Goal: Task Accomplishment & Management: Manage account settings

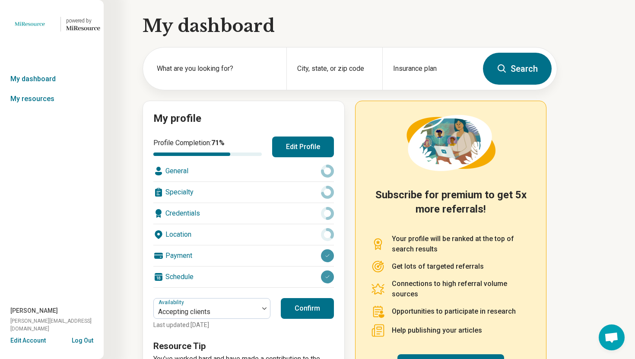
click at [318, 139] on button "Edit Profile" at bounding box center [303, 146] width 62 height 21
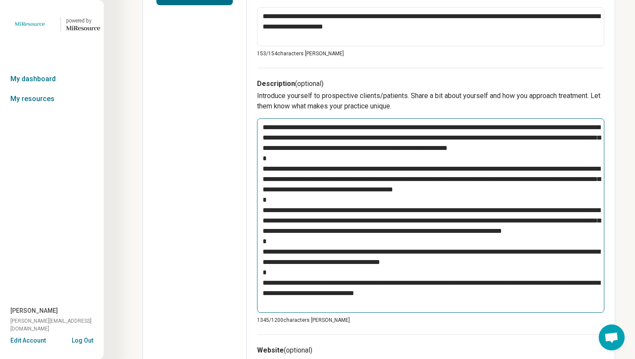
scroll to position [254, 0]
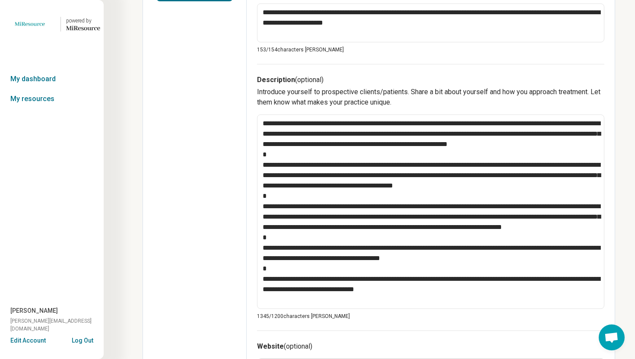
click at [84, 336] on button "Log Out" at bounding box center [83, 339] width 22 height 7
click at [84, 337] on button "Log Out" at bounding box center [83, 339] width 22 height 7
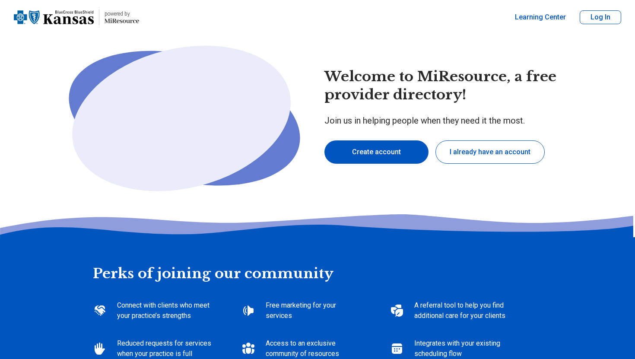
type textarea "*"
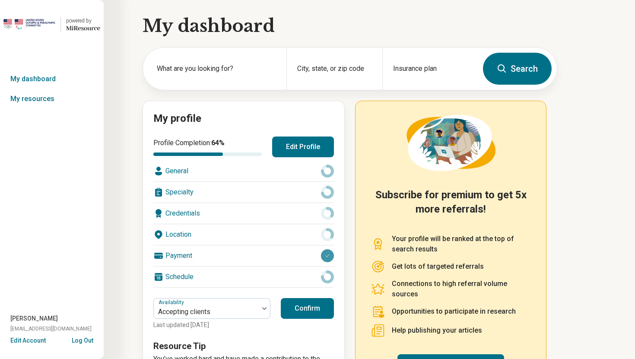
click at [292, 152] on button "Edit Profile" at bounding box center [303, 146] width 62 height 21
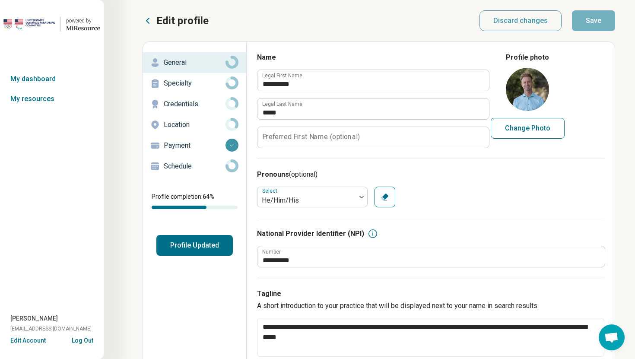
click at [197, 102] on p "Credentials" at bounding box center [195, 104] width 62 height 10
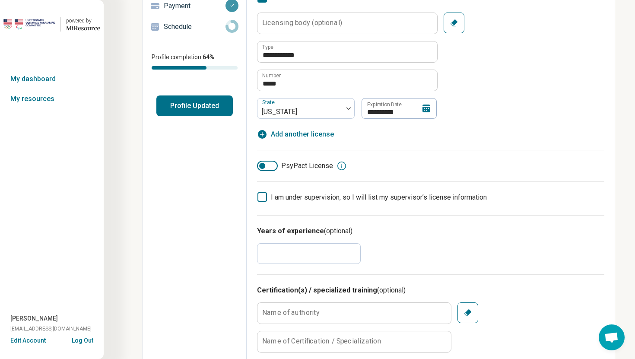
scroll to position [140, 0]
click at [269, 166] on div at bounding box center [267, 165] width 21 height 10
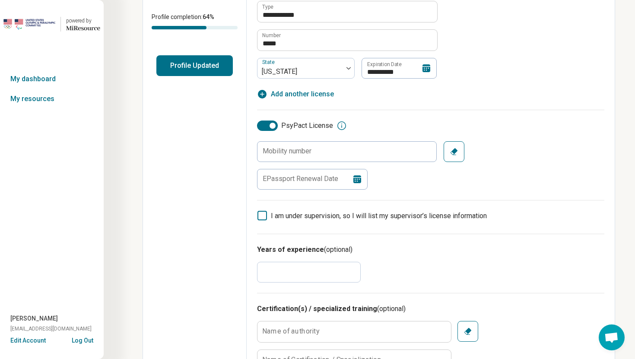
scroll to position [191, 0]
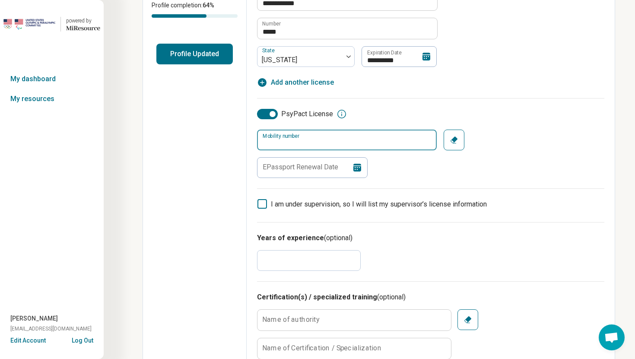
click at [385, 139] on input "Mobility number" at bounding box center [347, 139] width 180 height 21
click at [397, 173] on div "EPassport Renewal Date" at bounding box center [347, 167] width 180 height 21
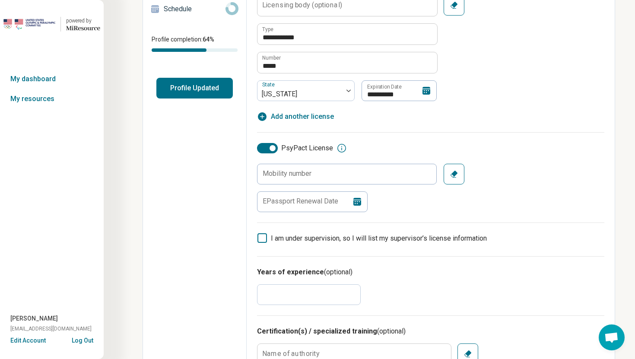
scroll to position [164, 0]
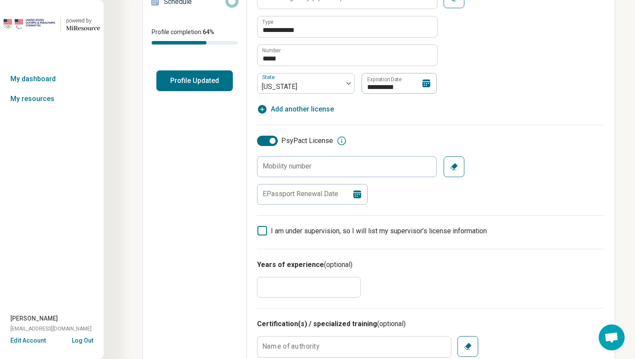
drag, startPoint x: 281, startPoint y: 142, endPoint x: 300, endPoint y: 143, distance: 19.5
click at [300, 143] on label "PsyPact License" at bounding box center [295, 141] width 76 height 10
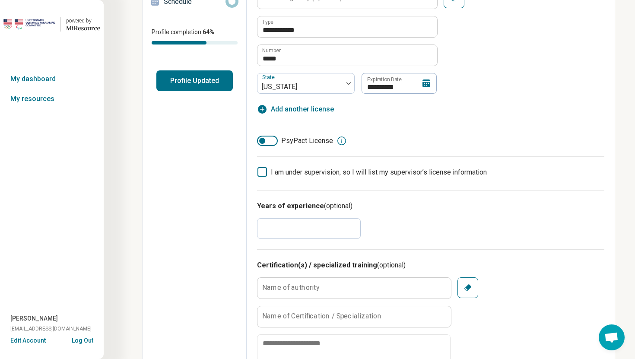
drag, startPoint x: 281, startPoint y: 139, endPoint x: 324, endPoint y: 141, distance: 42.8
click at [324, 140] on label "PsyPact License" at bounding box center [295, 141] width 76 height 10
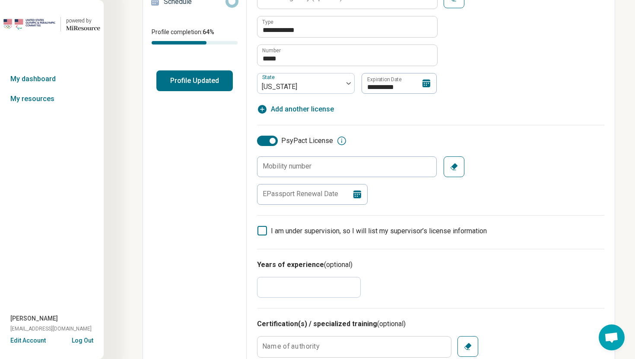
click at [275, 139] on div at bounding box center [272, 141] width 6 height 6
type textarea "*"
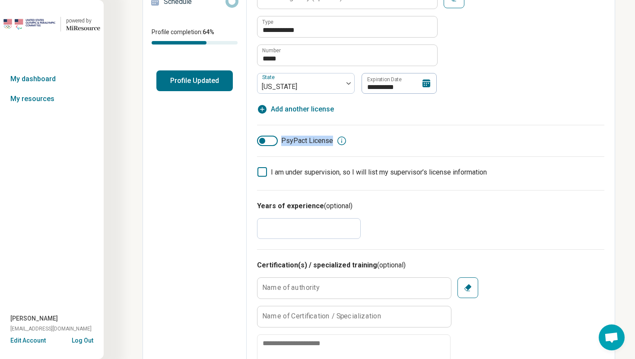
drag, startPoint x: 332, startPoint y: 139, endPoint x: 282, endPoint y: 141, distance: 50.1
click at [282, 141] on div "PsyPact License" at bounding box center [430, 141] width 347 height 10
copy label "PsyPact License"
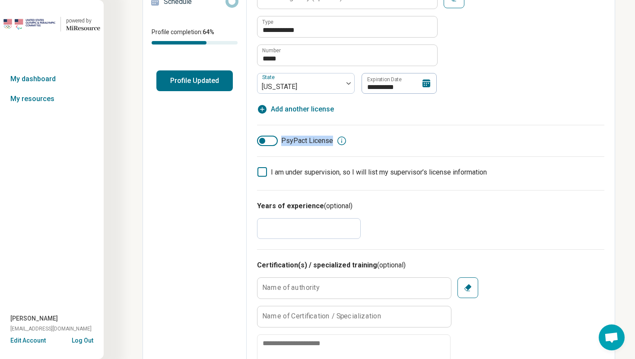
click at [84, 341] on button "Log Out" at bounding box center [83, 339] width 22 height 7
